Goal: Find specific page/section: Find specific page/section

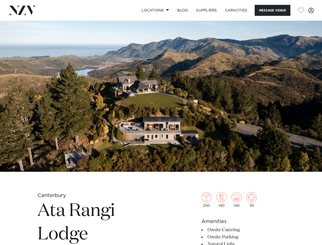
click at [154, 10] on link "Locations" at bounding box center [156, 10] width 36 height 11
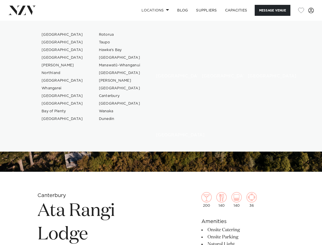
click at [273, 10] on button "Message Venue" at bounding box center [273, 10] width 36 height 11
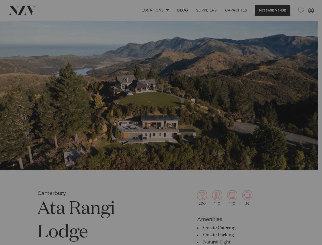
click at [0, 0] on div "**********" at bounding box center [0, 0] width 0 height 0
